Goal: Obtain resource: Download file/media

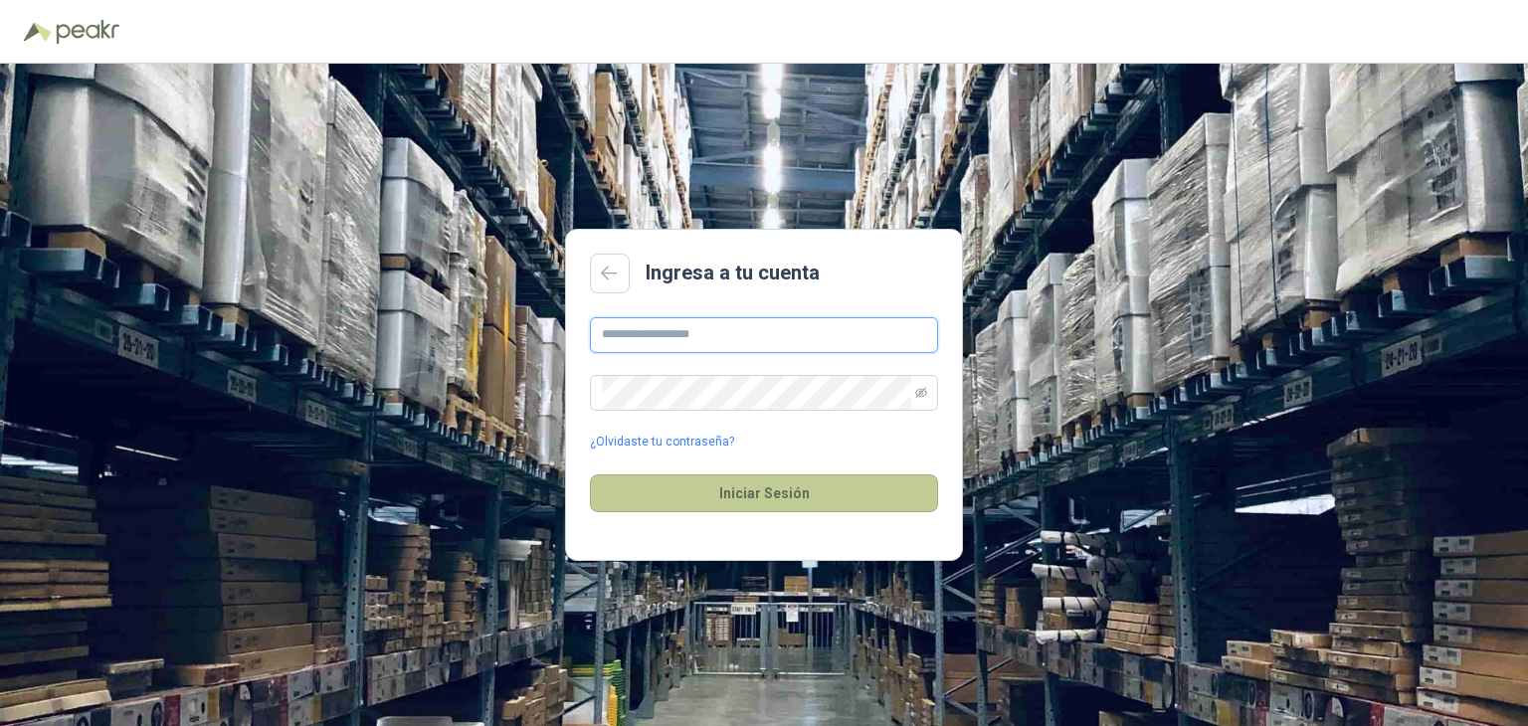
type input "**********"
click at [780, 506] on button "Iniciar Sesión" at bounding box center [764, 494] width 348 height 38
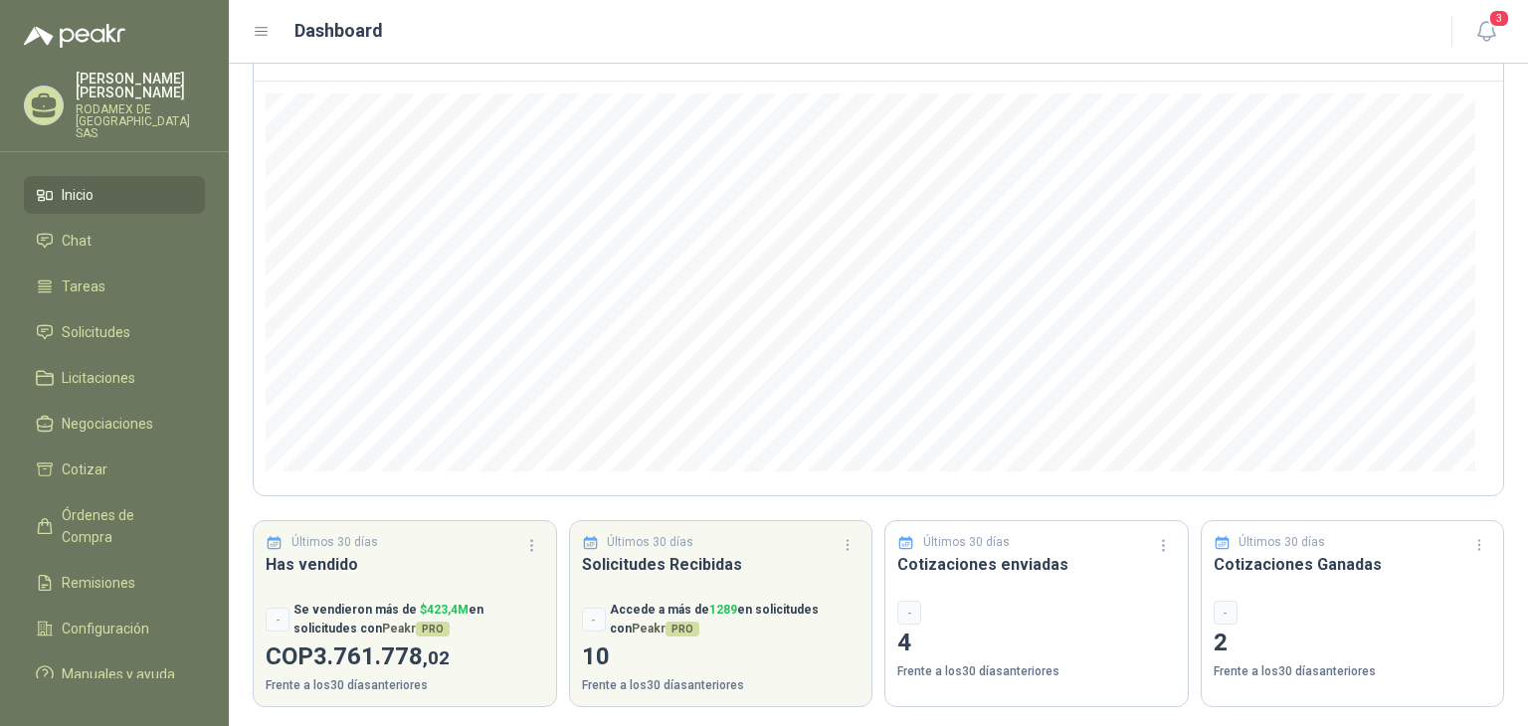
scroll to position [170, 0]
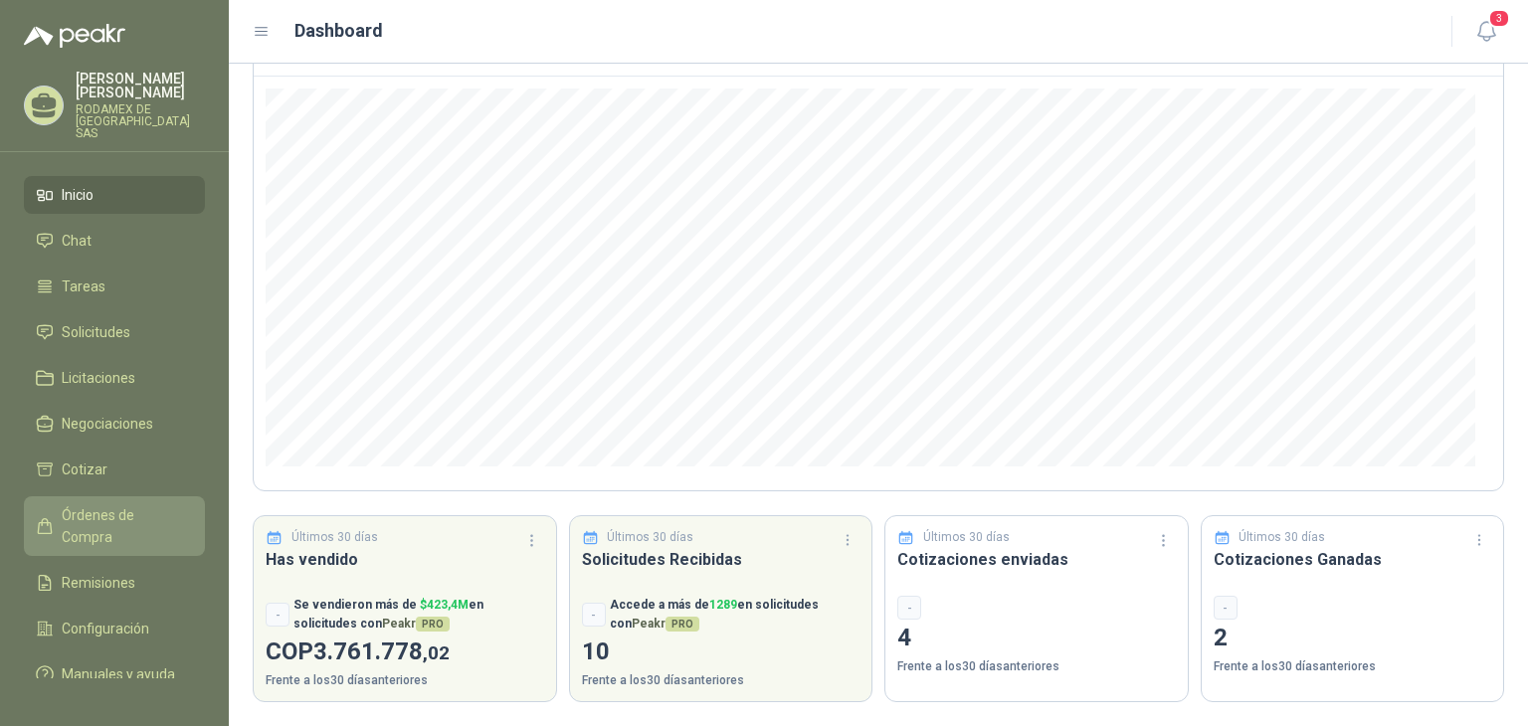
click at [136, 496] on link "Órdenes de Compra" at bounding box center [114, 526] width 181 height 60
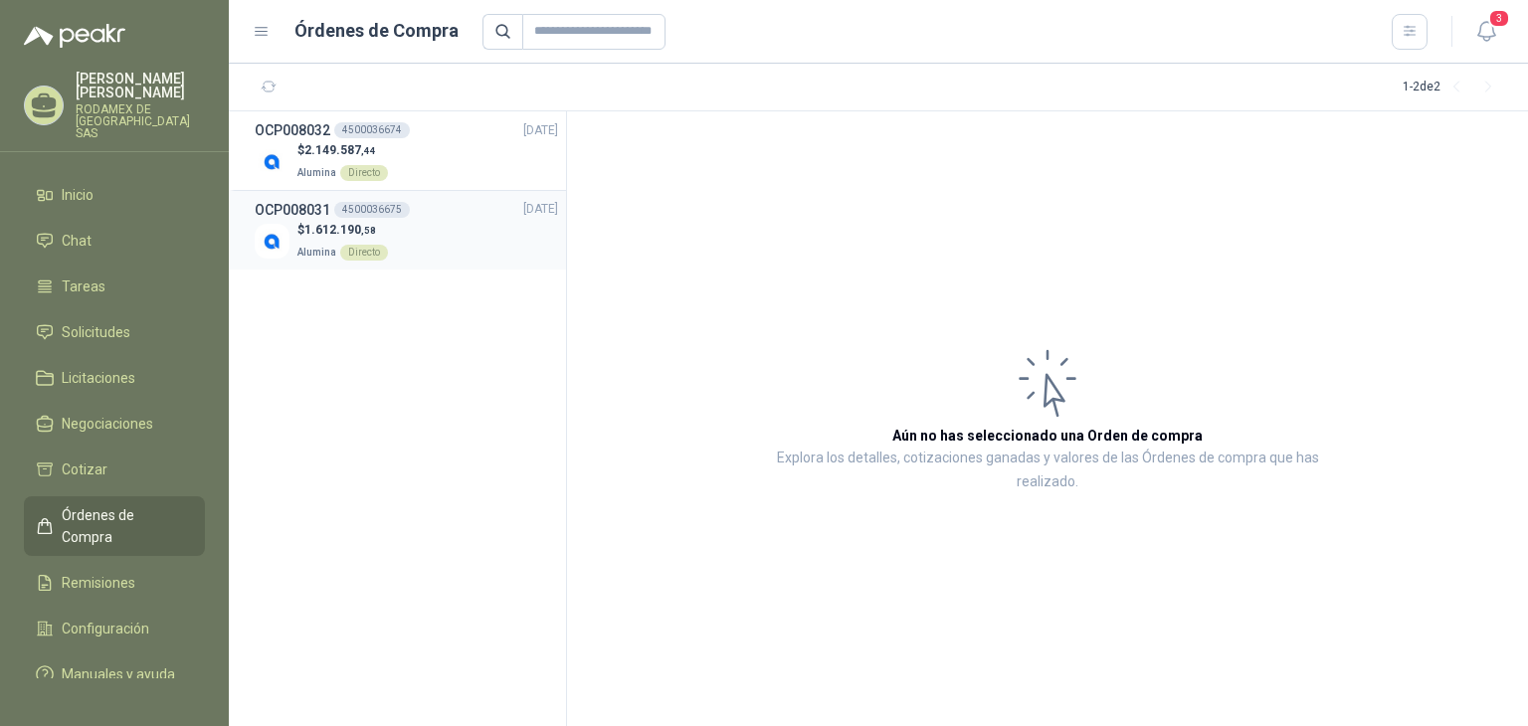
click at [442, 252] on div "$ 1.612.190 ,58 Alumina Directo" at bounding box center [406, 241] width 303 height 41
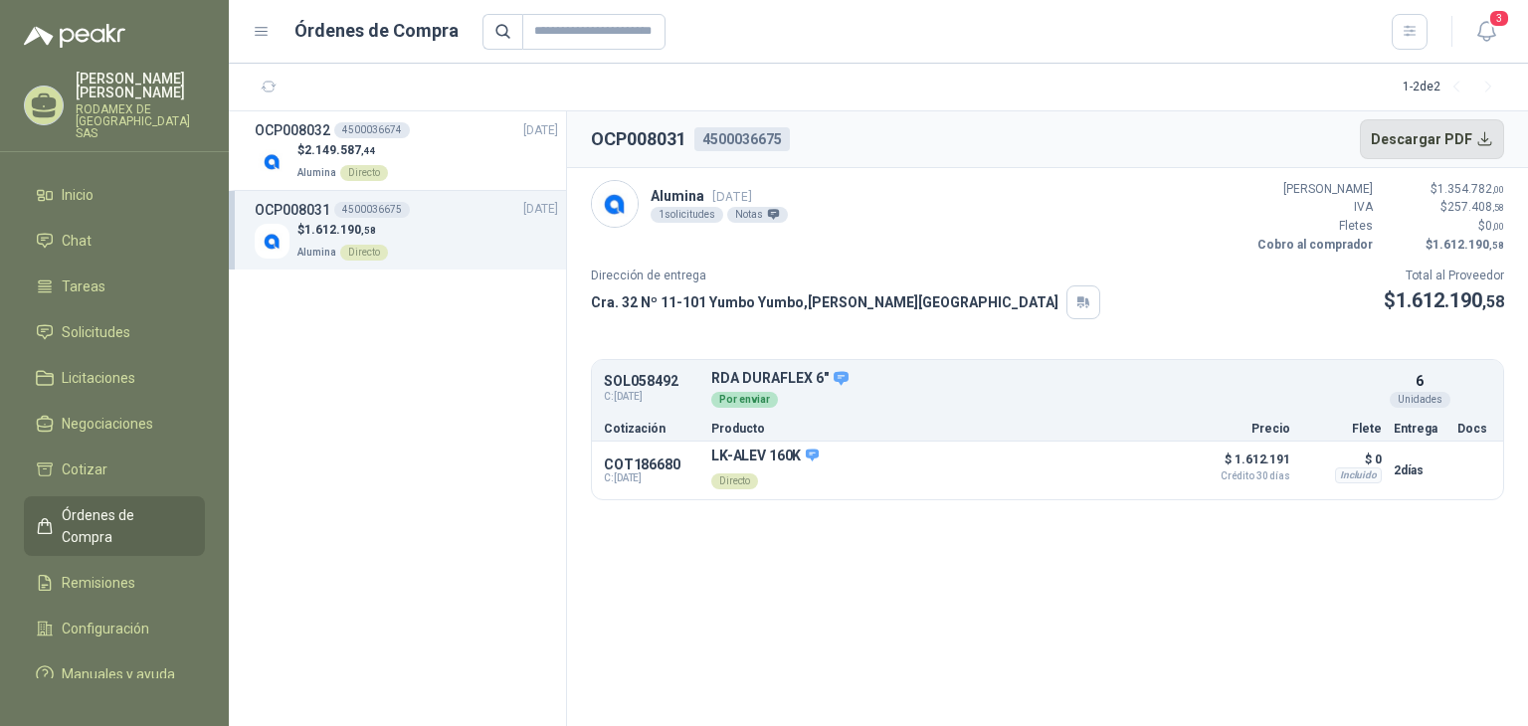
click at [1488, 133] on button "Descargar PDF" at bounding box center [1432, 139] width 145 height 40
click at [417, 148] on div "$ 2.149.587 ,44 Alumina Directo" at bounding box center [406, 161] width 303 height 41
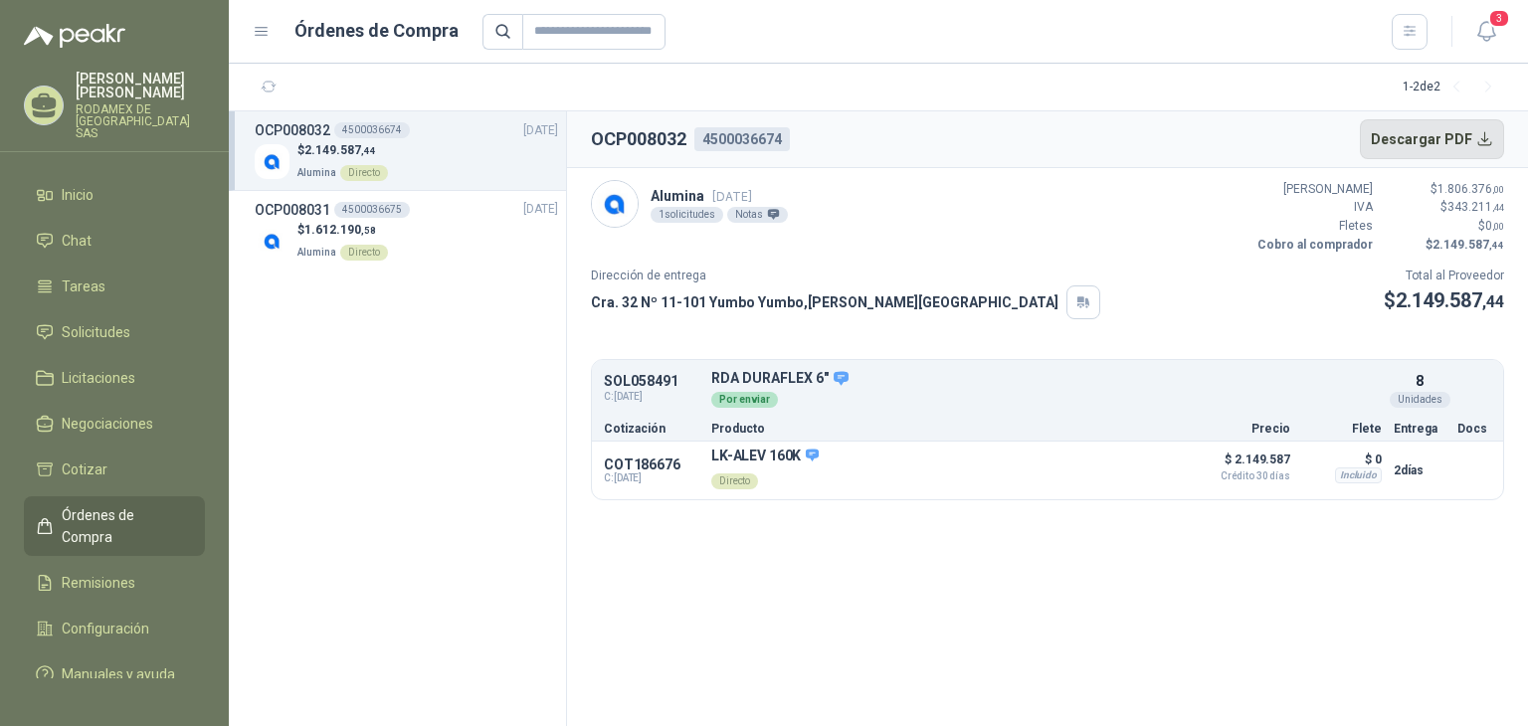
click at [1453, 134] on button "Descargar PDF" at bounding box center [1432, 139] width 145 height 40
click at [979, 556] on section "OCP008032 4500036674 Descargar PDF Alumina [DATE] 1 solicitudes Notas Valor Bru…" at bounding box center [1047, 418] width 961 height 615
